Goal: Information Seeking & Learning: Learn about a topic

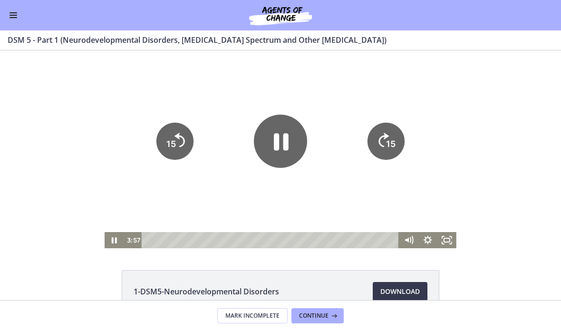
scroll to position [321, 0]
click at [451, 241] on icon "Fullscreen" at bounding box center [447, 240] width 23 height 19
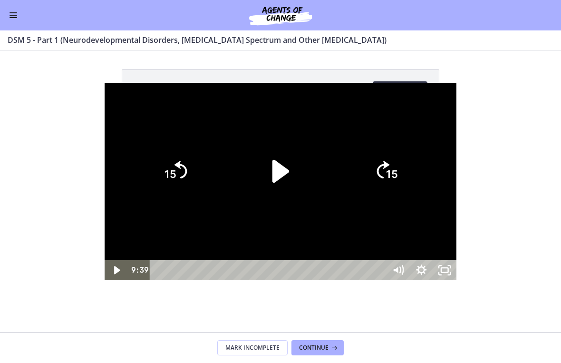
click at [457, 280] on button "Unfullscreen" at bounding box center [444, 270] width 23 height 20
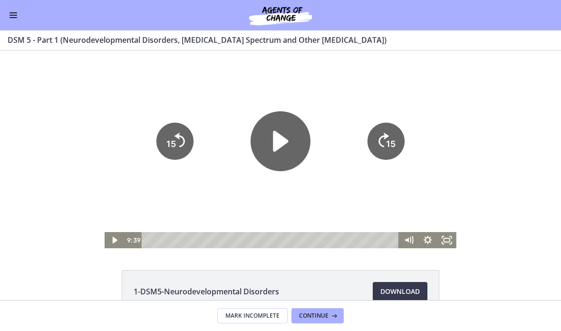
click at [277, 144] on icon "Play Video" at bounding box center [280, 141] width 15 height 21
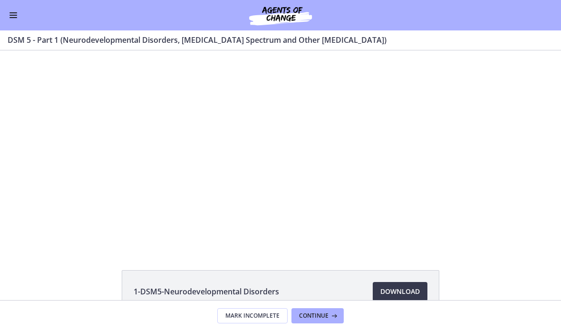
click at [291, 141] on div at bounding box center [281, 149] width 352 height 198
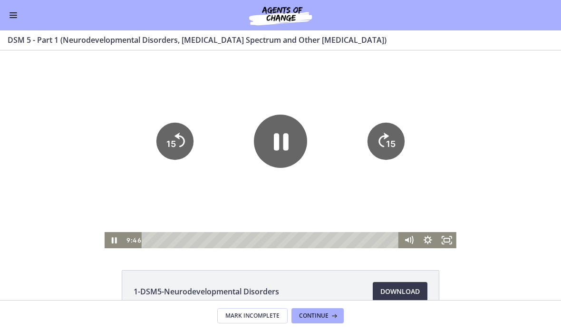
click at [262, 136] on icon "Pause" at bounding box center [280, 141] width 53 height 53
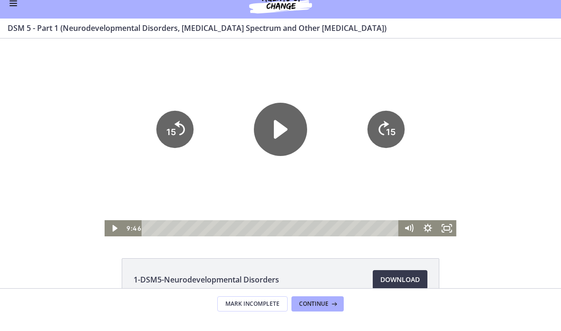
click at [272, 156] on div "Play Video" at bounding box center [280, 129] width 53 height 53
click at [456, 231] on icon "Fullscreen" at bounding box center [446, 228] width 19 height 16
click at [299, 114] on icon "Play Video" at bounding box center [281, 129] width 60 height 60
click at [447, 233] on icon "Fullscreen" at bounding box center [447, 228] width 23 height 19
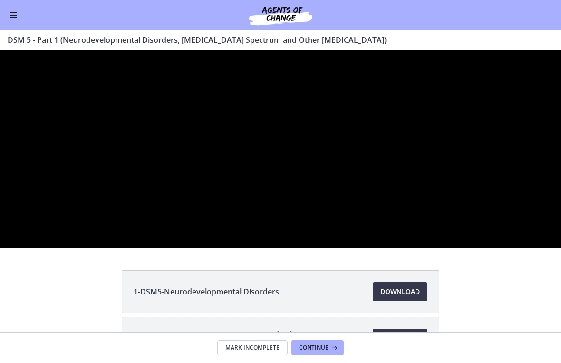
click at [0, 248] on div at bounding box center [280, 149] width 561 height 198
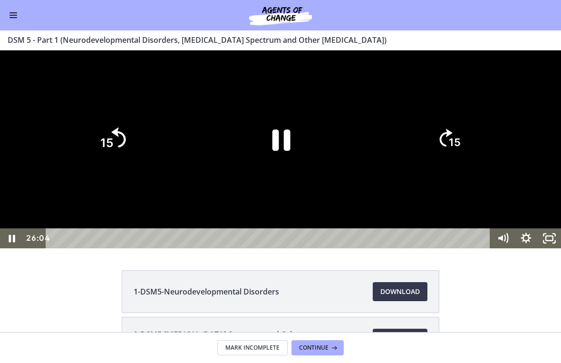
click at [118, 165] on icon "15" at bounding box center [112, 139] width 51 height 51
click at [83, 234] on div at bounding box center [280, 149] width 561 height 198
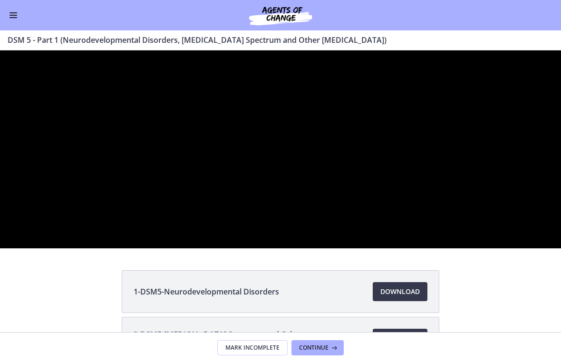
click at [107, 225] on div at bounding box center [280, 149] width 561 height 198
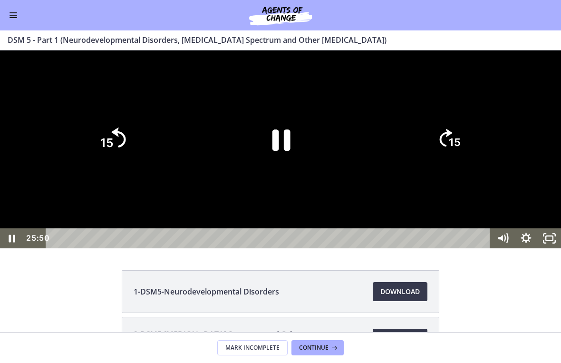
click at [107, 150] on tspan "15" at bounding box center [106, 143] width 13 height 14
click at [107, 149] on text "15" at bounding box center [108, 142] width 12 height 12
click at [107, 162] on icon "15" at bounding box center [112, 140] width 46 height 46
click at [106, 162] on icon "15" at bounding box center [112, 140] width 46 height 46
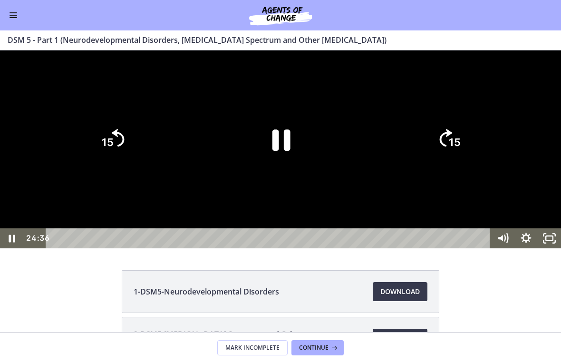
click at [107, 162] on icon "15" at bounding box center [112, 140] width 46 height 46
click at [107, 165] on icon "15" at bounding box center [112, 139] width 51 height 51
click at [107, 162] on icon "15" at bounding box center [112, 140] width 46 height 46
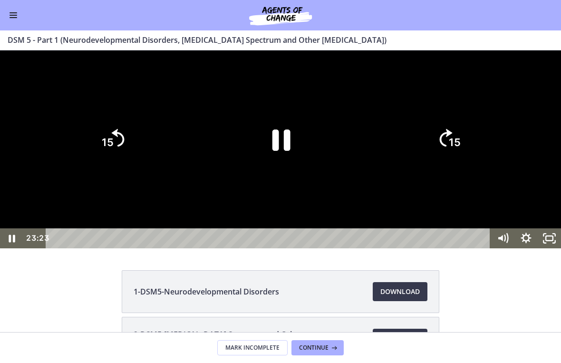
click at [107, 162] on icon "15" at bounding box center [112, 140] width 46 height 46
click at [461, 149] on tspan "15" at bounding box center [455, 142] width 12 height 12
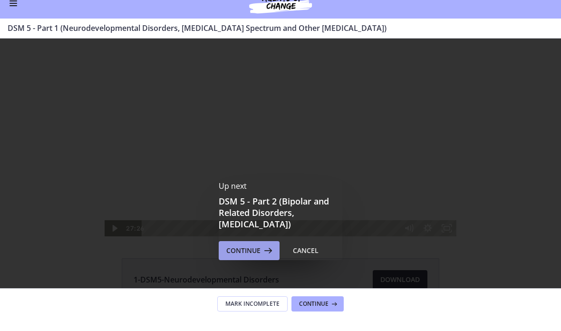
click at [269, 257] on icon at bounding box center [267, 262] width 13 height 11
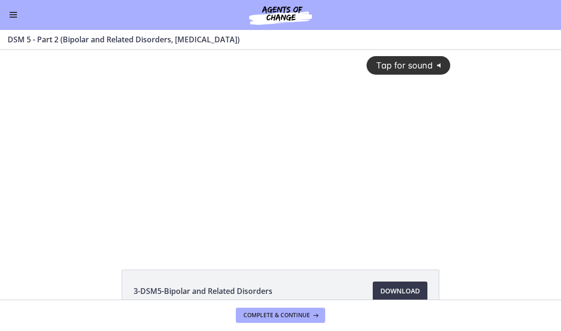
click at [280, 136] on div "Tap for sound @keyframes VOLUME_SMALL_WAVE_FLASH { 0% { opacity: 0; } 33% { opa…" at bounding box center [281, 141] width 352 height 182
click at [412, 185] on div at bounding box center [281, 149] width 352 height 198
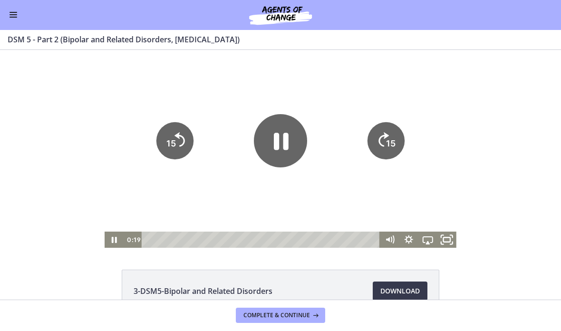
click at [447, 245] on icon "Fullscreen" at bounding box center [447, 239] width 23 height 19
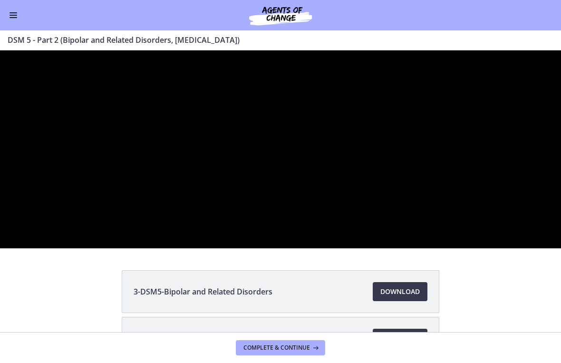
click at [156, 145] on div at bounding box center [280, 149] width 561 height 198
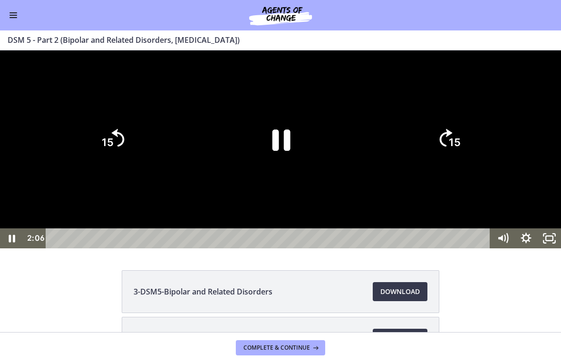
click at [111, 149] on tspan "15" at bounding box center [108, 142] width 12 height 12
click at [111, 150] on tspan "15" at bounding box center [106, 143] width 13 height 14
click at [107, 162] on icon "15" at bounding box center [112, 140] width 46 height 46
click at [107, 150] on tspan "15" at bounding box center [106, 143] width 13 height 14
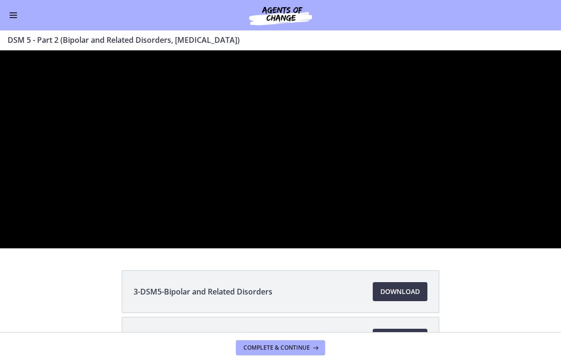
click at [339, 247] on div at bounding box center [280, 149] width 561 height 198
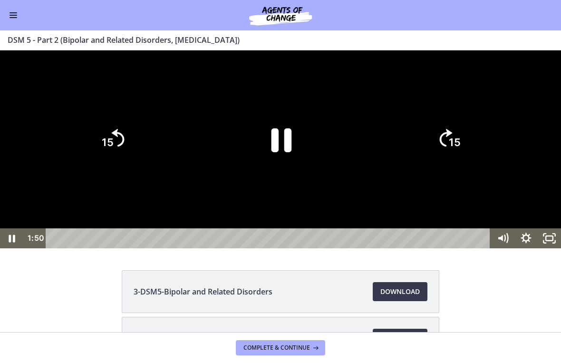
click at [298, 176] on icon "Pause" at bounding box center [281, 140] width 74 height 74
